Goal: Entertainment & Leisure: Consume media (video, audio)

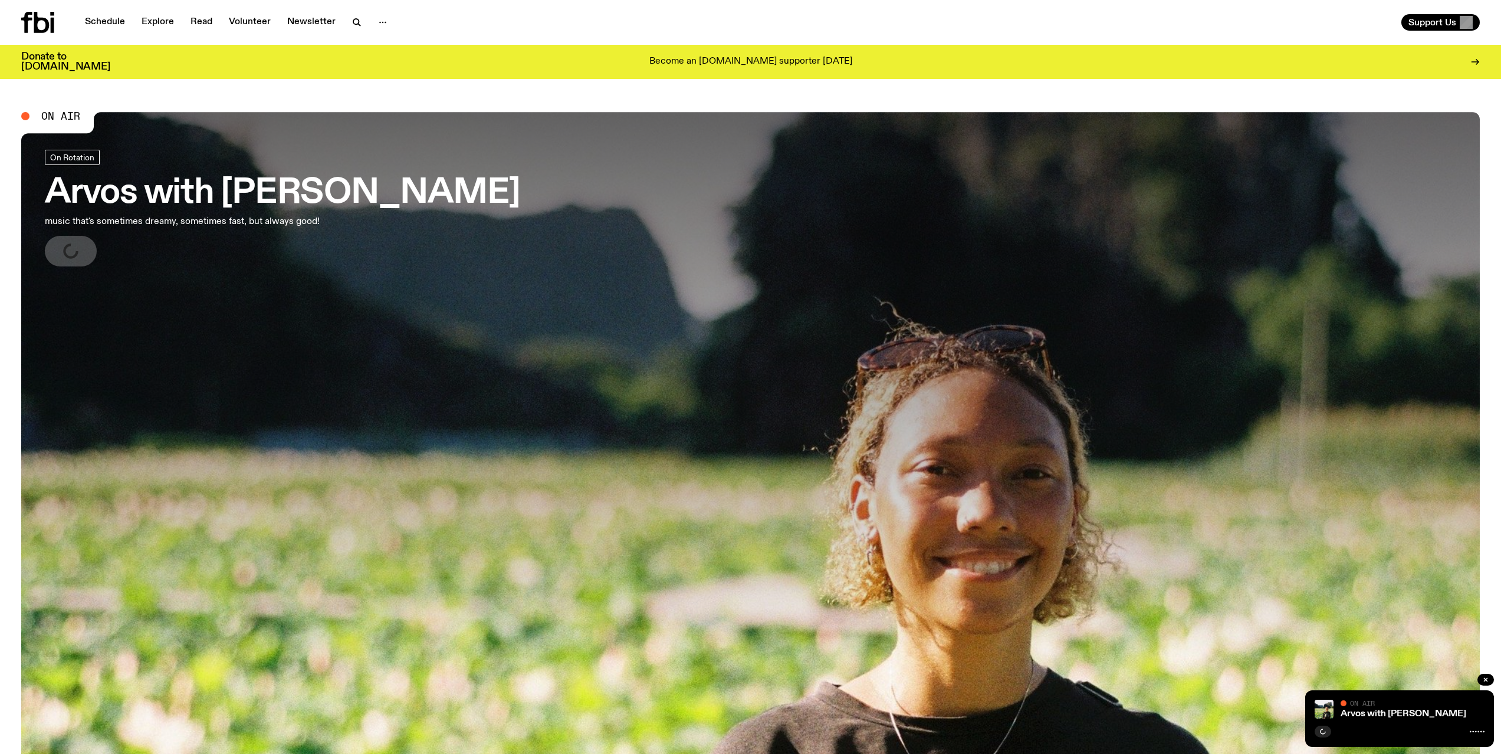
click at [52, 21] on icon at bounding box center [53, 25] width 4 height 15
click at [112, 21] on link "Schedule" at bounding box center [105, 22] width 54 height 17
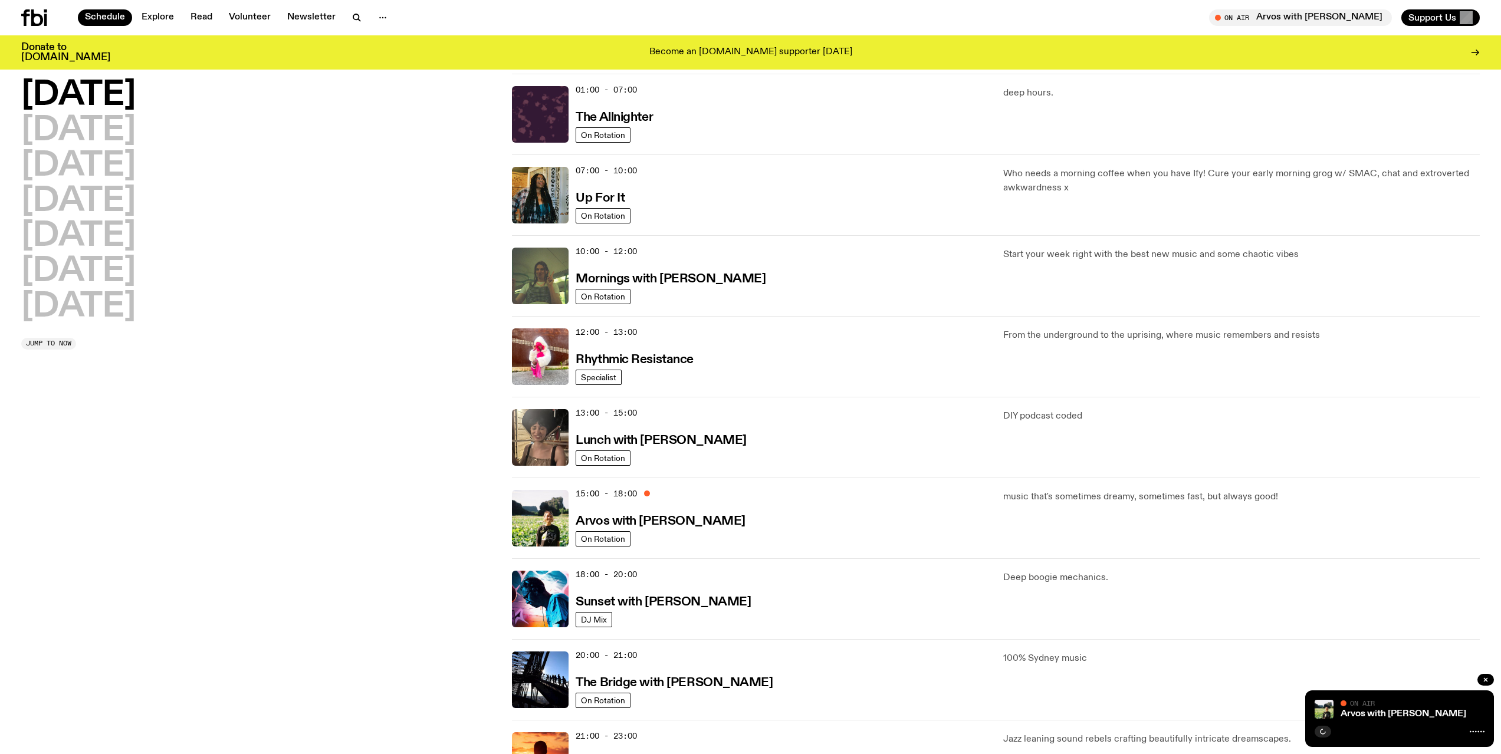
scroll to position [59, 0]
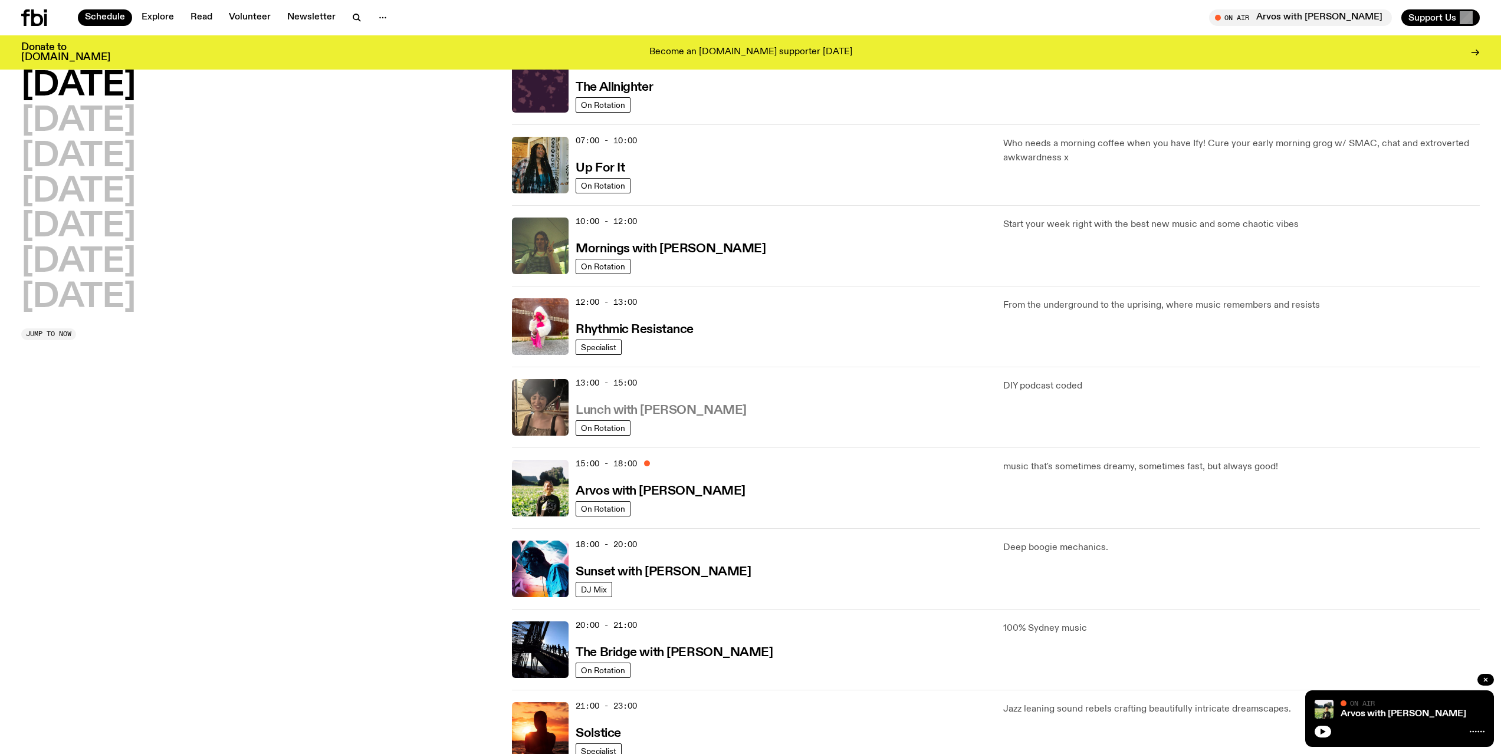
click at [701, 410] on h3 "Lunch with [PERSON_NAME]" at bounding box center [660, 410] width 170 height 12
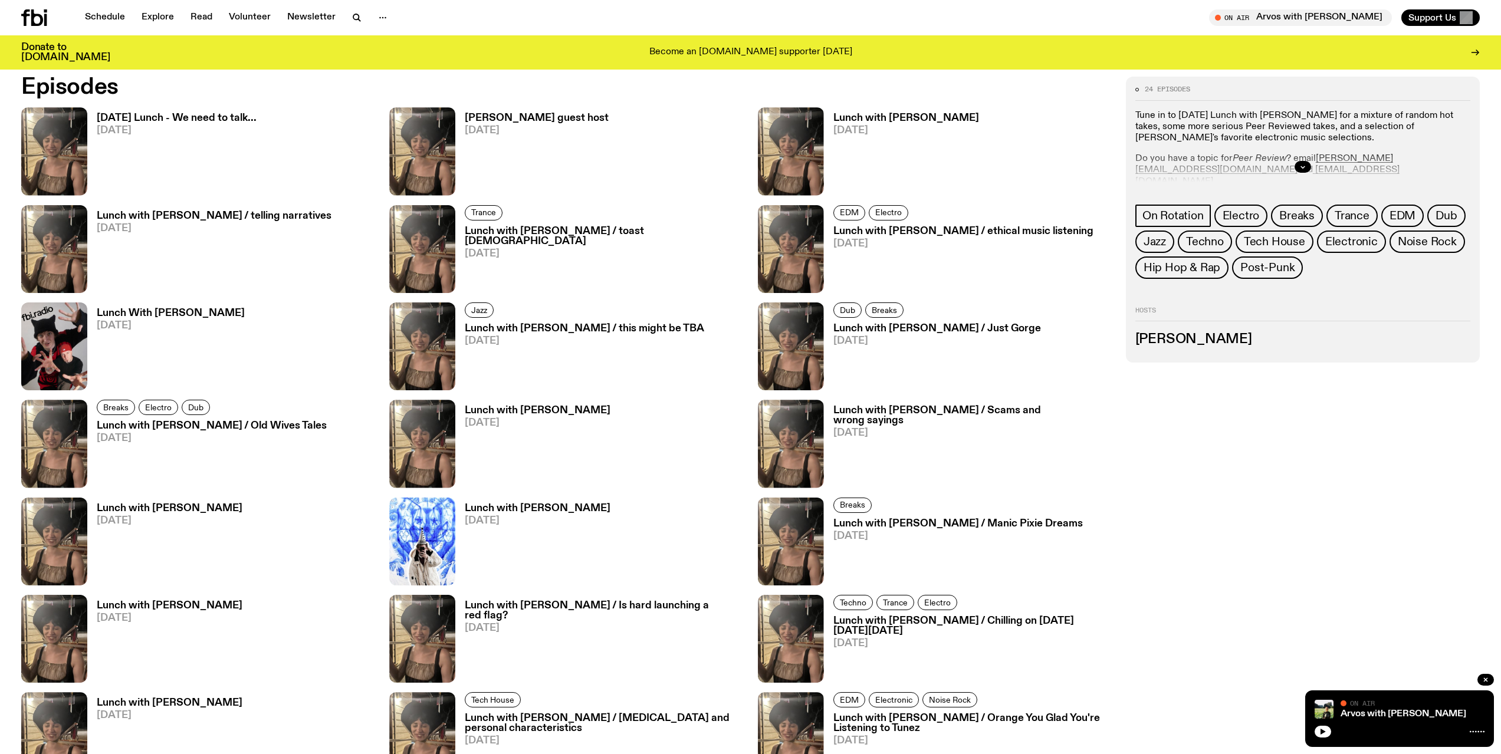
scroll to position [936, 0]
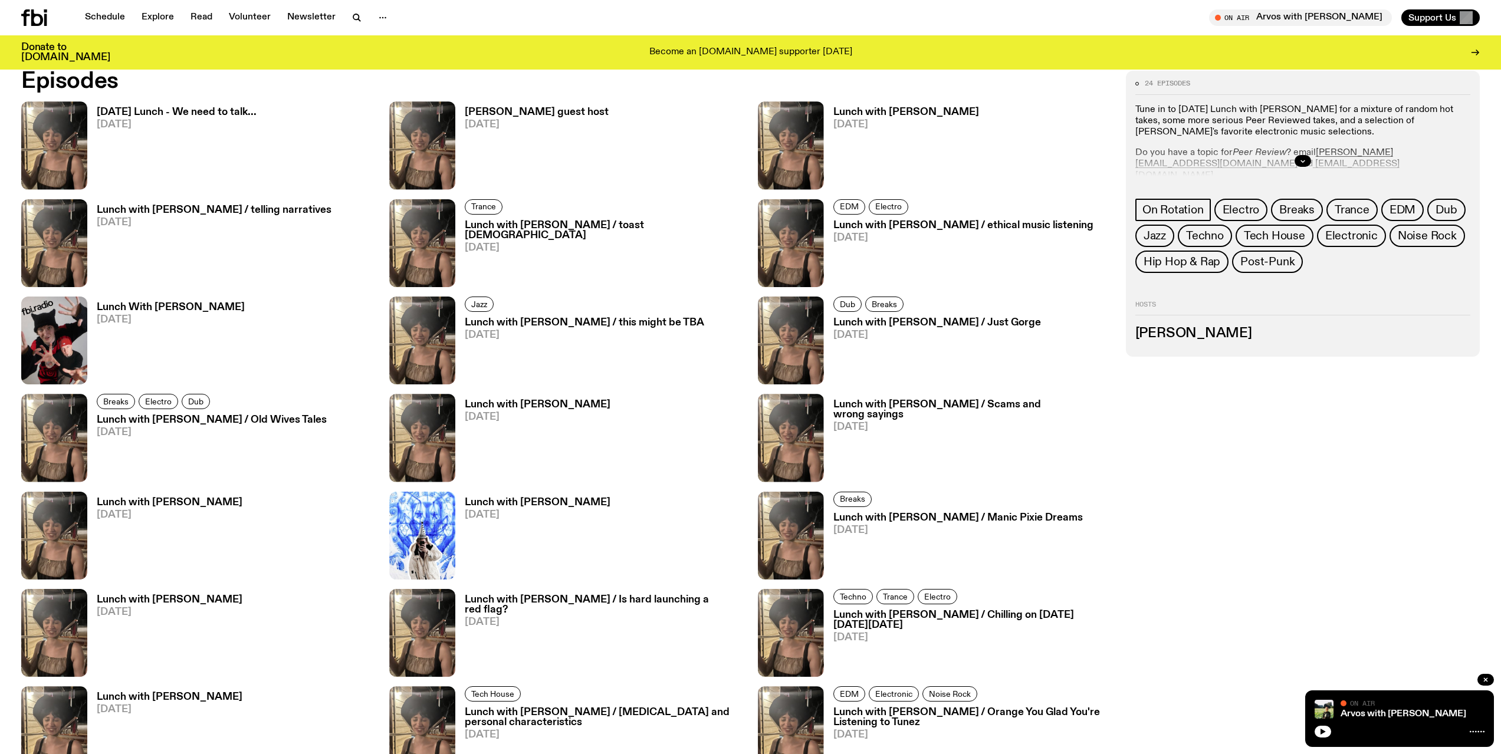
click at [220, 114] on h3 "[DATE] Lunch - We need to talk..." at bounding box center [177, 112] width 160 height 10
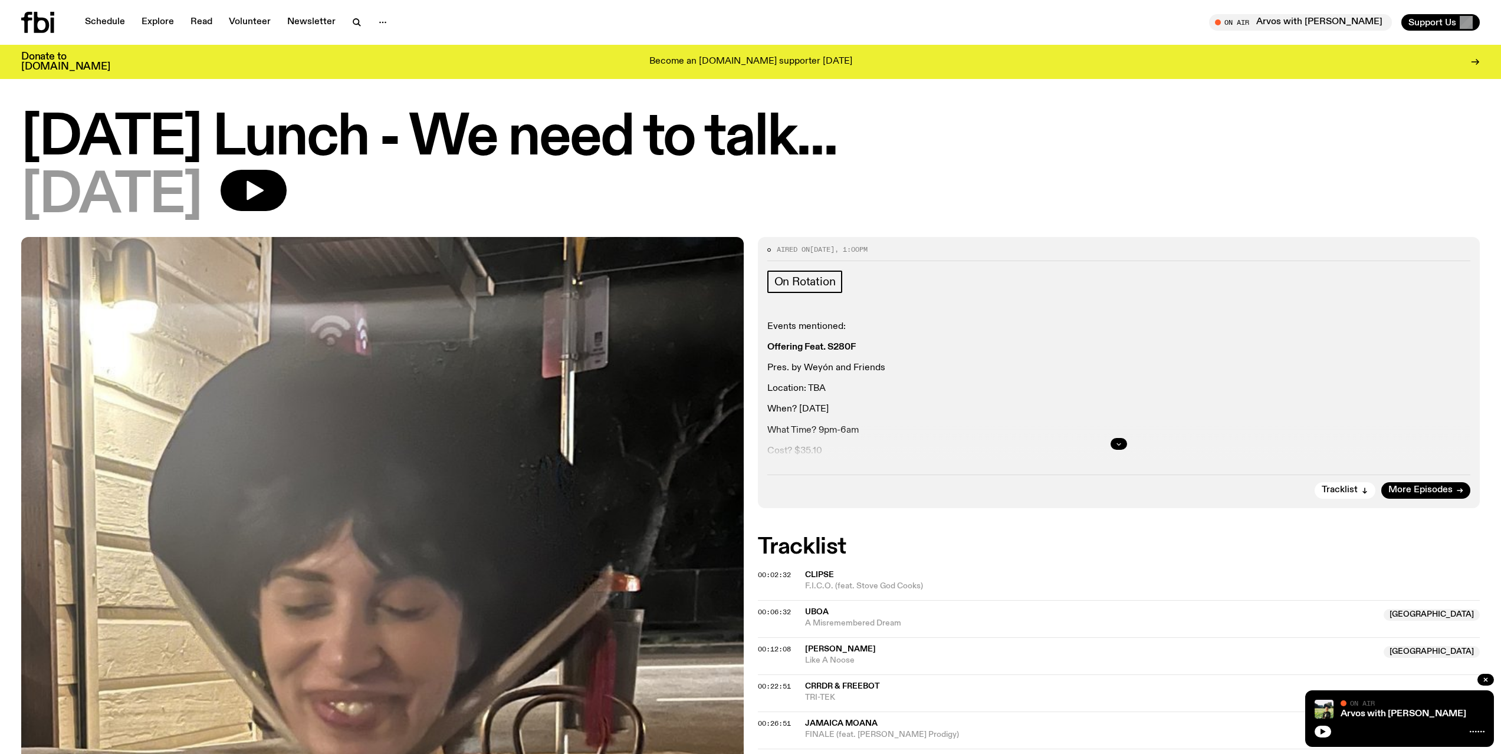
click at [1119, 441] on icon "button" at bounding box center [1118, 443] width 7 height 7
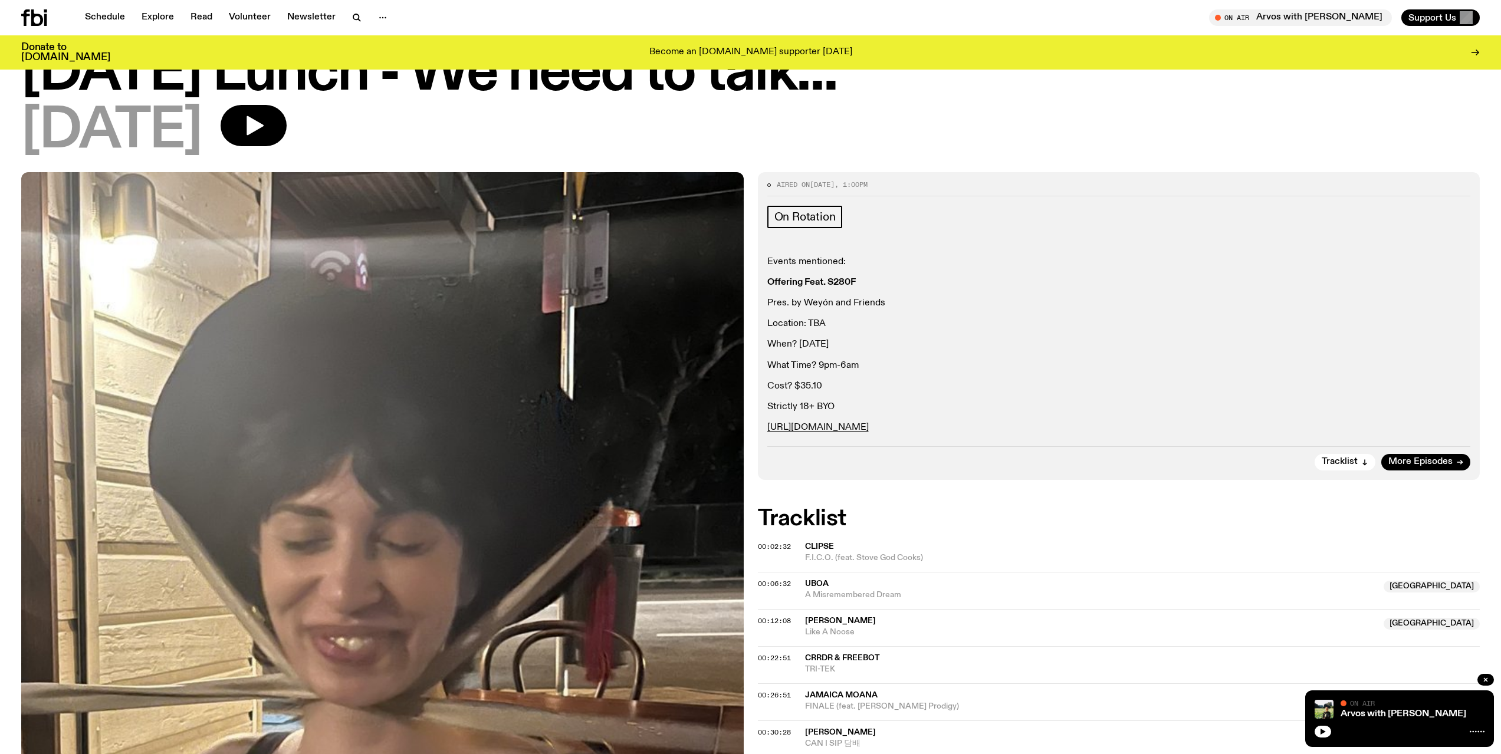
scroll to position [55, 0]
